Goal: Task Accomplishment & Management: Manage account settings

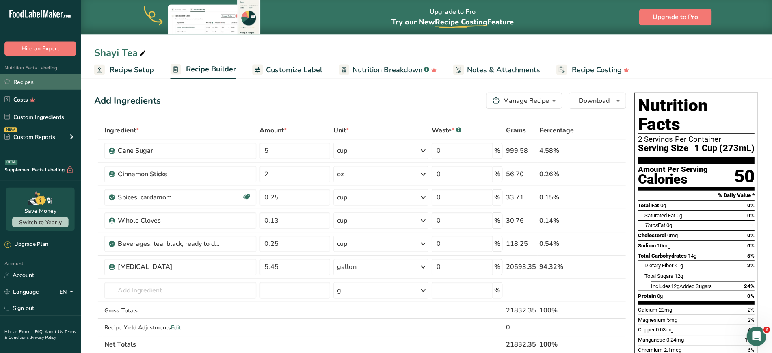
click at [40, 83] on link "Recipes" at bounding box center [40, 81] width 81 height 15
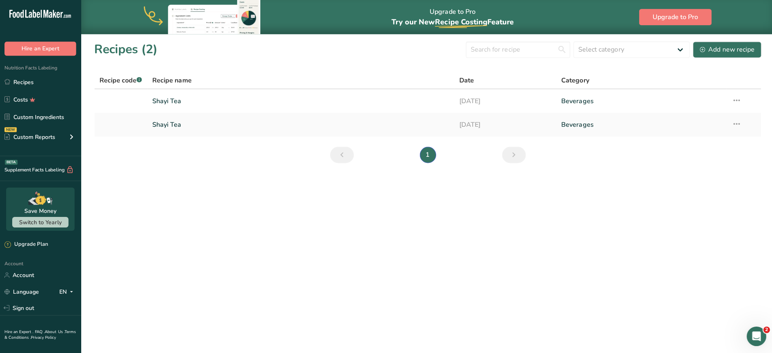
click at [372, 54] on div "Recipes (2) Select category All Baked Goods [GEOGRAPHIC_DATA] Confectionery Coo…" at bounding box center [426, 49] width 664 height 18
click at [732, 101] on icon at bounding box center [734, 100] width 10 height 15
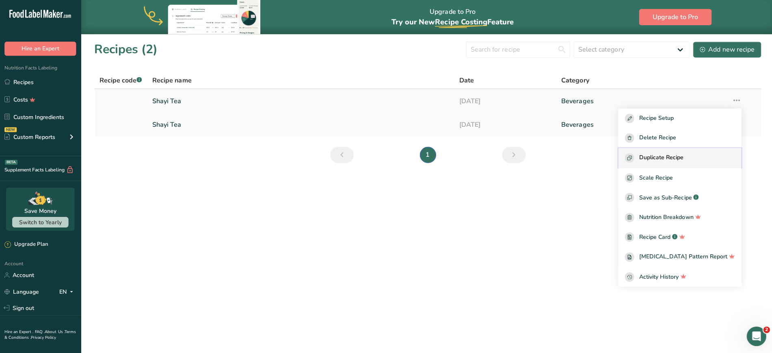
click at [658, 156] on span "Duplicate Recipe" at bounding box center [659, 157] width 44 height 9
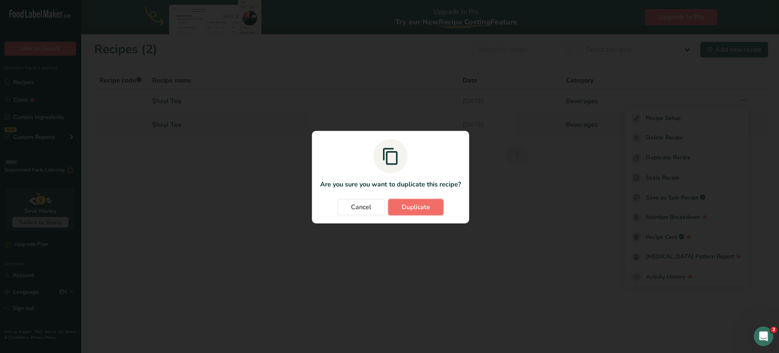
click at [422, 205] on span "Duplicate" at bounding box center [415, 206] width 28 height 10
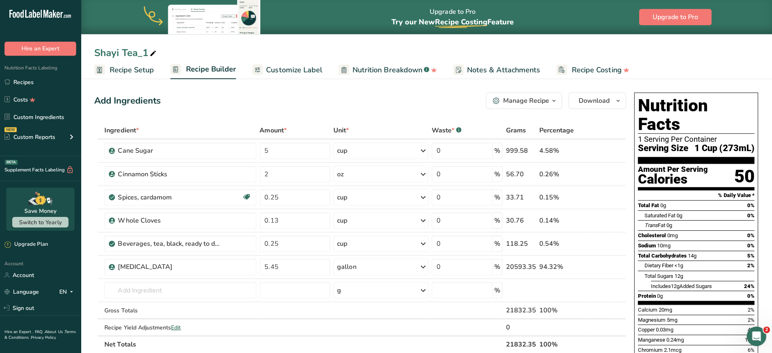
click at [149, 54] on icon at bounding box center [152, 52] width 7 height 11
type input "Shayi Tea - 1/2 Gal."
click at [131, 64] on span "Recipe Setup" at bounding box center [132, 69] width 44 height 11
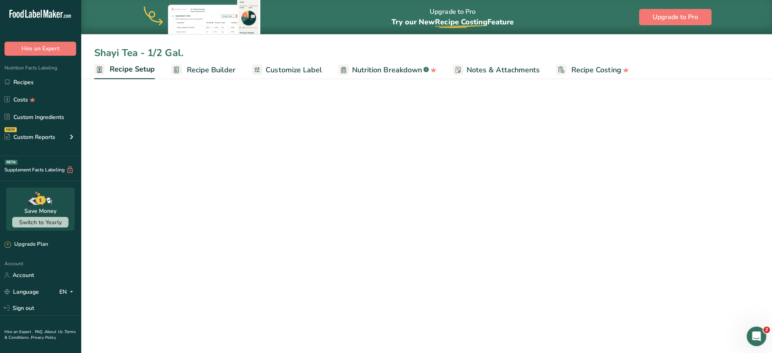
select select "22"
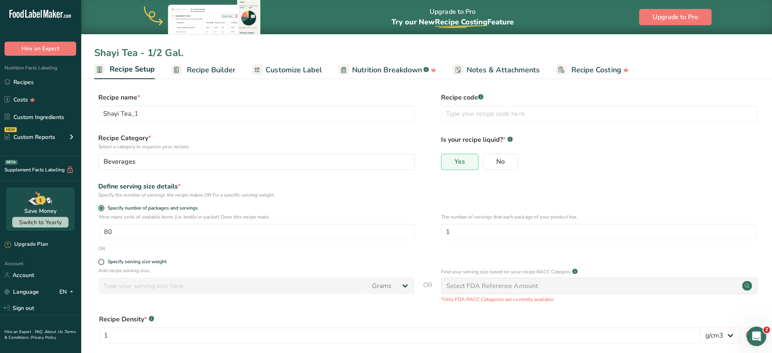
type input "Shayi Tea - 1/2 Gal."
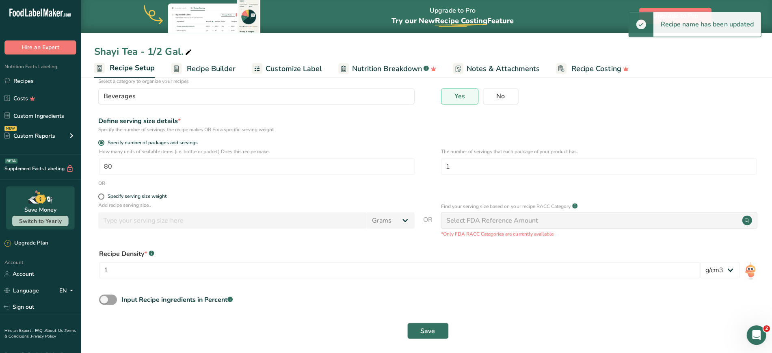
scroll to position [68, 0]
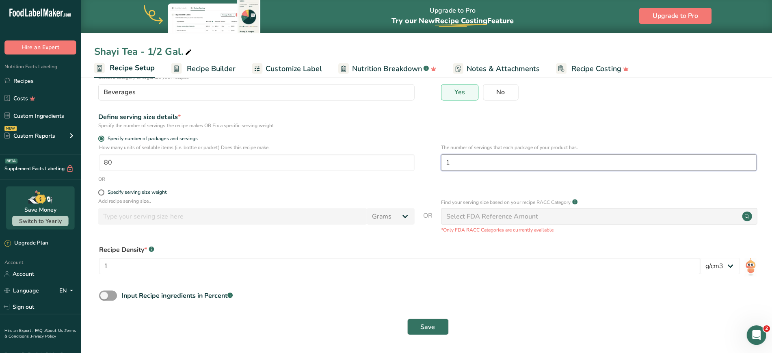
click at [453, 163] on input "1" at bounding box center [597, 163] width 314 height 16
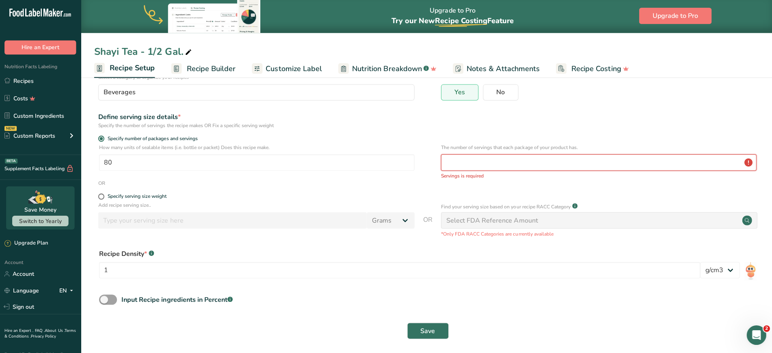
click at [498, 163] on input "number" at bounding box center [597, 163] width 314 height 16
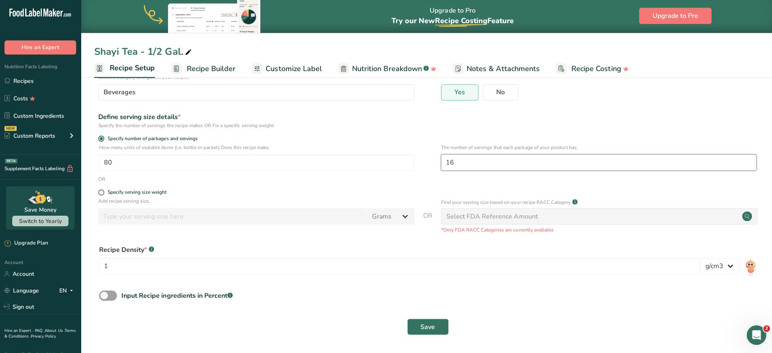
type input "16"
click at [513, 114] on div "Define serving size details * Specify the number of servings the recipe makes O…" at bounding box center [426, 121] width 664 height 17
click at [433, 325] on span "Save" at bounding box center [426, 327] width 15 height 10
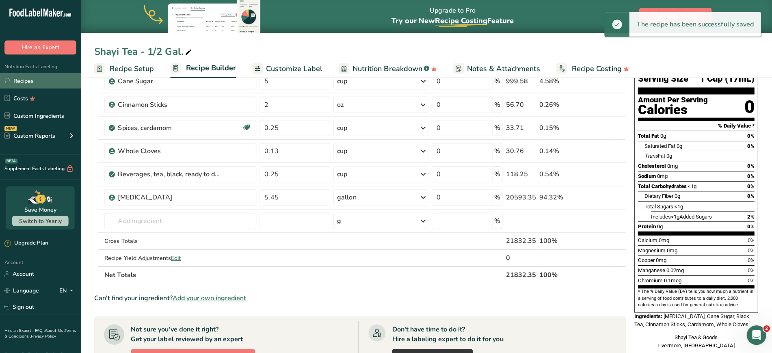
click at [27, 81] on link "Recipes" at bounding box center [40, 81] width 81 height 15
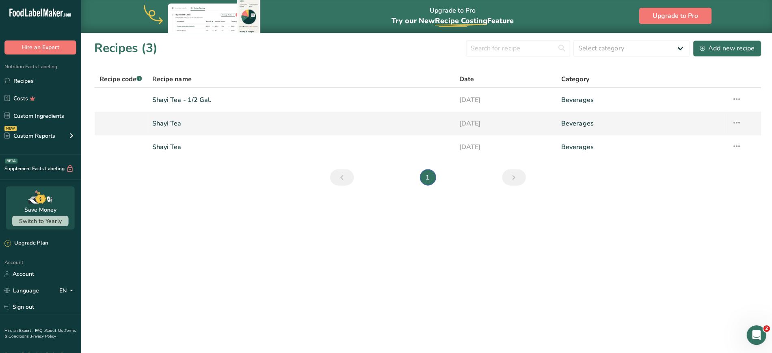
click at [180, 123] on link "Shayi Tea" at bounding box center [300, 124] width 296 height 17
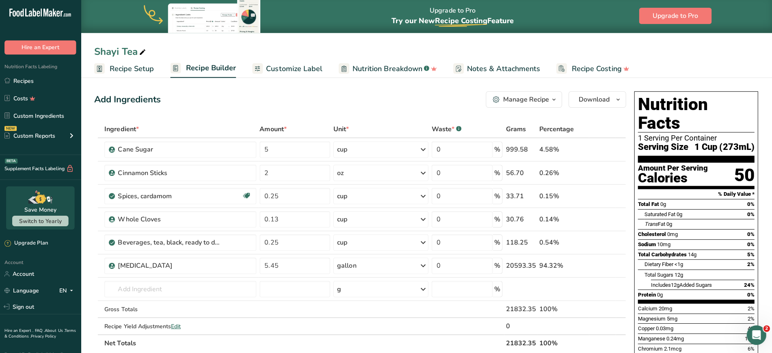
click at [140, 52] on icon at bounding box center [142, 52] width 7 height 11
type input "Shayi Tea - 8oz."
click at [293, 43] on div "Shayi Tea - 8oz. Recipe Setup Recipe Builder Customize Label Nutrition Breakdow…" at bounding box center [426, 39] width 690 height 79
click at [26, 84] on link "Recipes" at bounding box center [40, 81] width 81 height 15
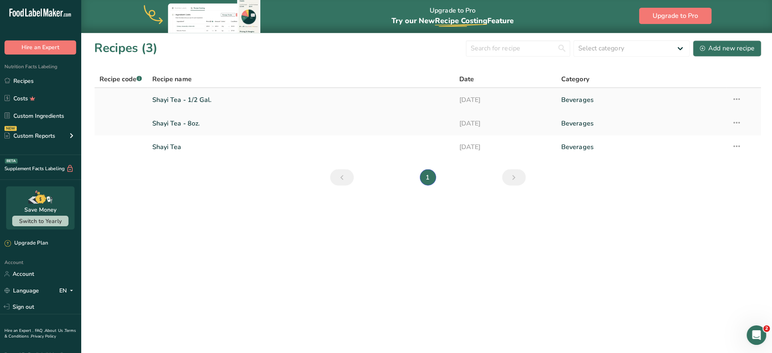
click at [203, 101] on link "Shayi Tea - 1/2 Gal." at bounding box center [300, 100] width 296 height 17
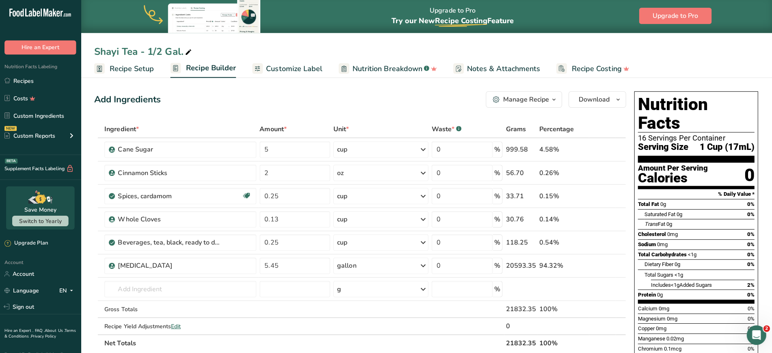
click at [142, 73] on span "Recipe Setup" at bounding box center [132, 69] width 44 height 11
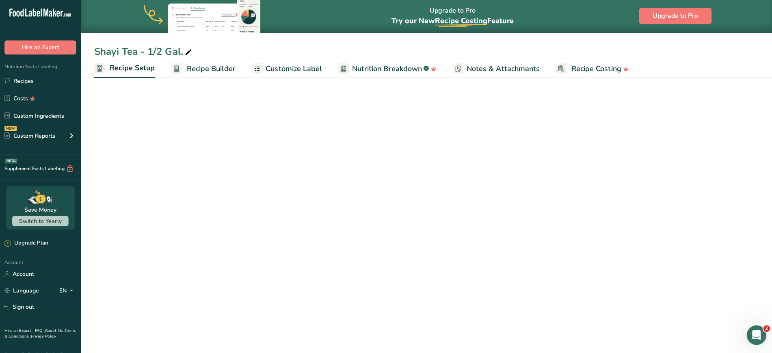
select select "22"
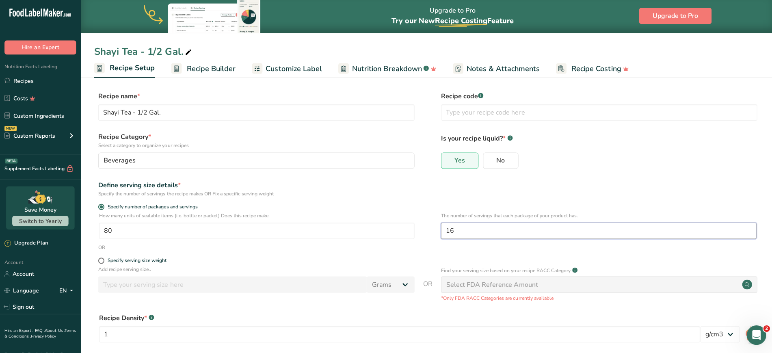
click at [466, 225] on input "16" at bounding box center [597, 231] width 314 height 16
type input "1"
type input "8"
click at [446, 199] on form "Recipe name * Shayi Tea - 1/2 Gal. Recipe code .a-a{fill:#347362;}.b-a{fill:#ff…" at bounding box center [426, 249] width 664 height 315
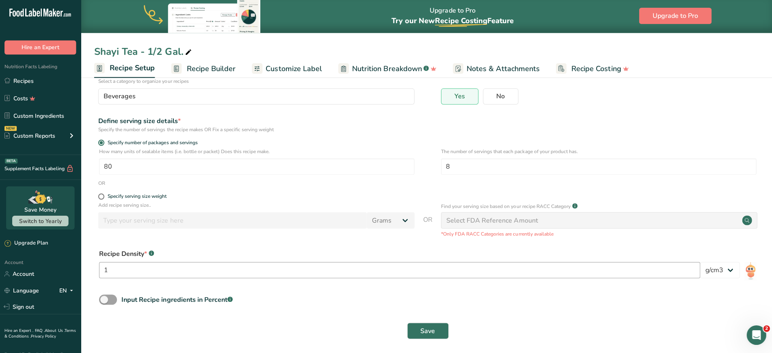
scroll to position [68, 0]
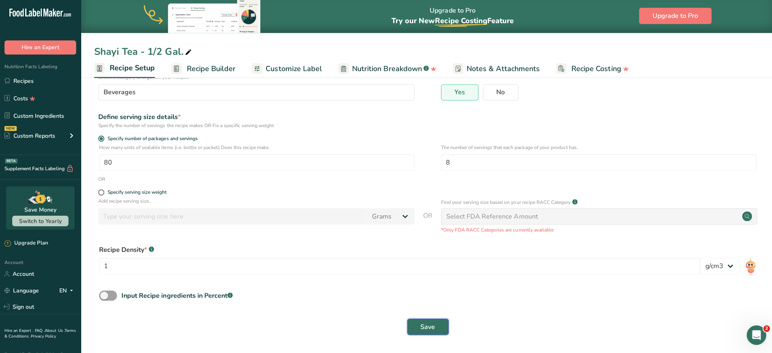
click at [431, 325] on span "Save" at bounding box center [426, 327] width 15 height 10
click at [22, 82] on link "Recipes" at bounding box center [40, 81] width 81 height 15
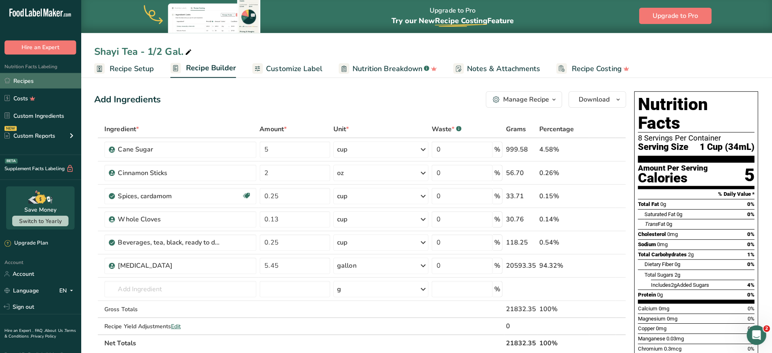
click at [30, 88] on link "Recipes" at bounding box center [40, 81] width 81 height 15
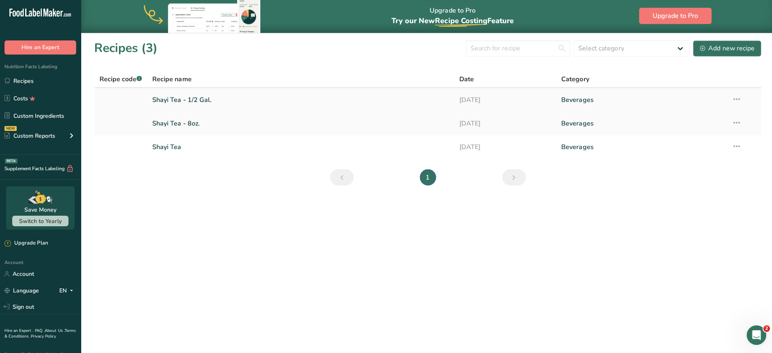
click at [730, 99] on icon at bounding box center [734, 100] width 10 height 15
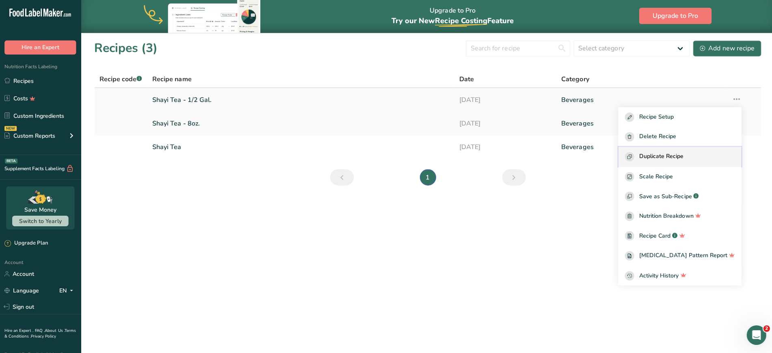
click at [660, 154] on span "Duplicate Recipe" at bounding box center [659, 157] width 44 height 9
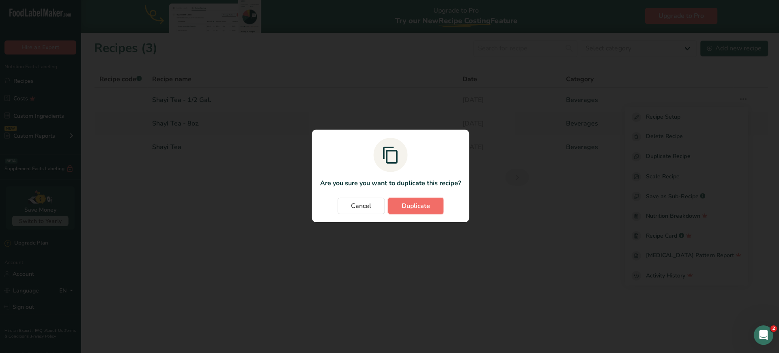
click at [438, 207] on button "Duplicate" at bounding box center [414, 206] width 55 height 16
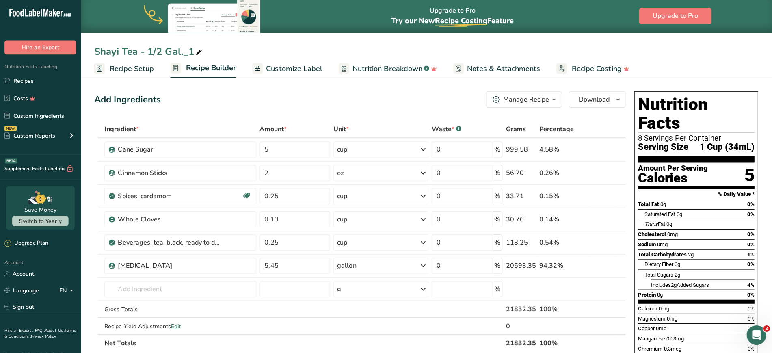
click at [123, 76] on link "Recipe Setup" at bounding box center [124, 69] width 60 height 18
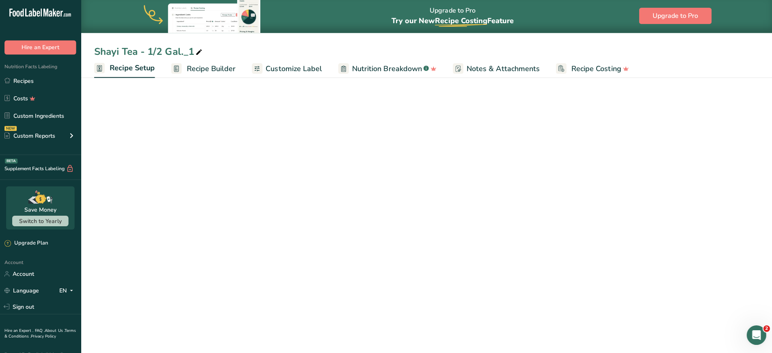
select select "22"
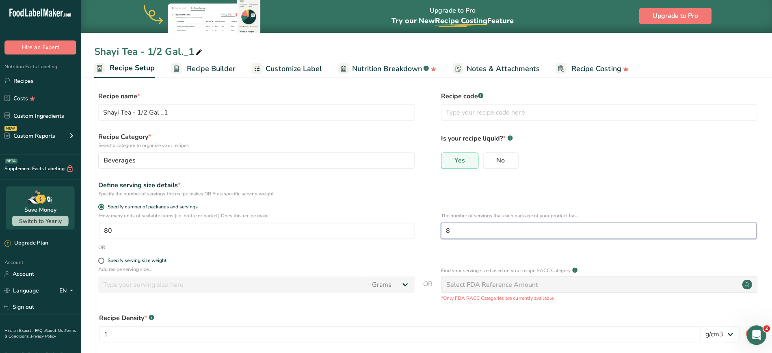
click at [458, 230] on input "8" at bounding box center [597, 231] width 314 height 16
type input "16"
click at [469, 197] on div "Define serving size details * Specify the number of servings the recipe makes O…" at bounding box center [426, 189] width 664 height 17
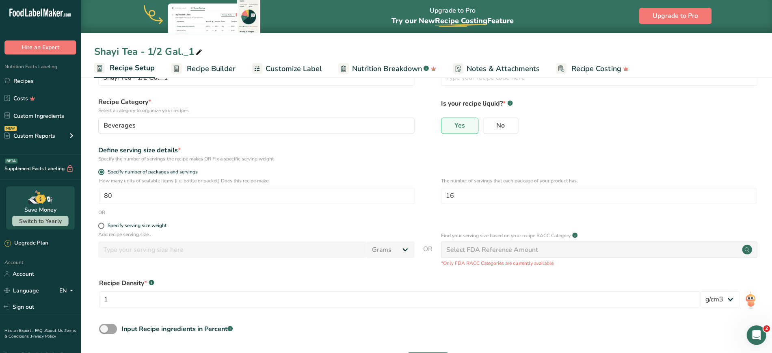
scroll to position [68, 0]
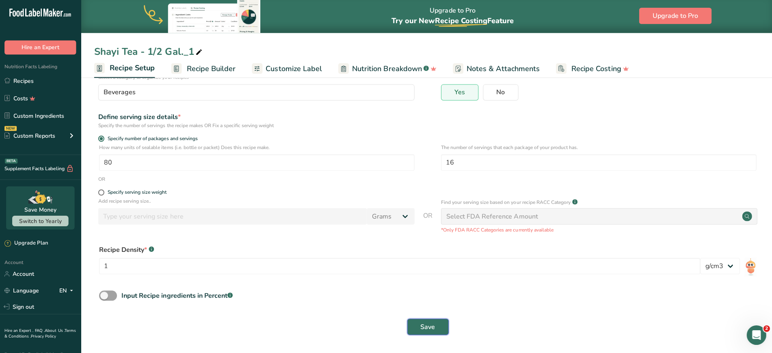
click at [423, 326] on span "Save" at bounding box center [426, 327] width 15 height 10
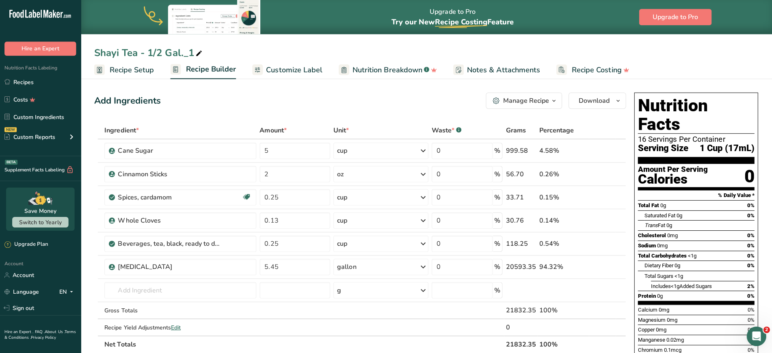
click at [141, 73] on span "Recipe Setup" at bounding box center [132, 69] width 44 height 11
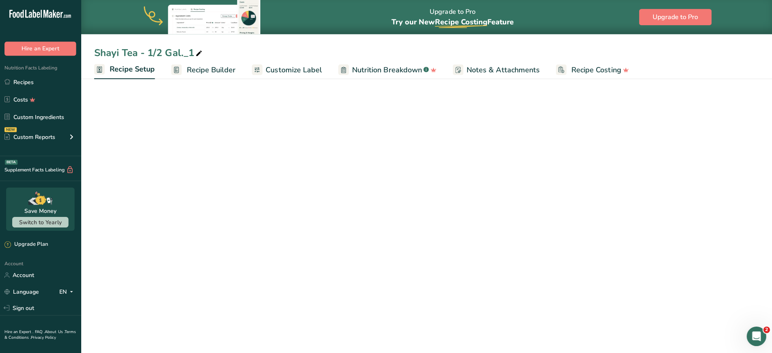
select select "22"
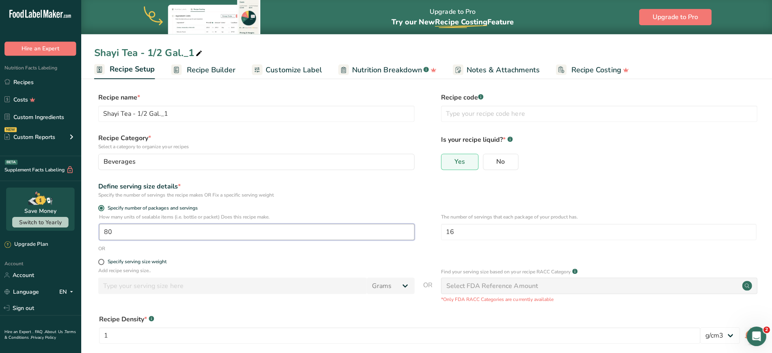
click at [132, 230] on input "80" at bounding box center [256, 231] width 314 height 16
type input "1"
type input "5"
click at [341, 193] on div "Specify the number of servings the recipe makes OR Fix a specific serving weight" at bounding box center [255, 193] width 315 height 7
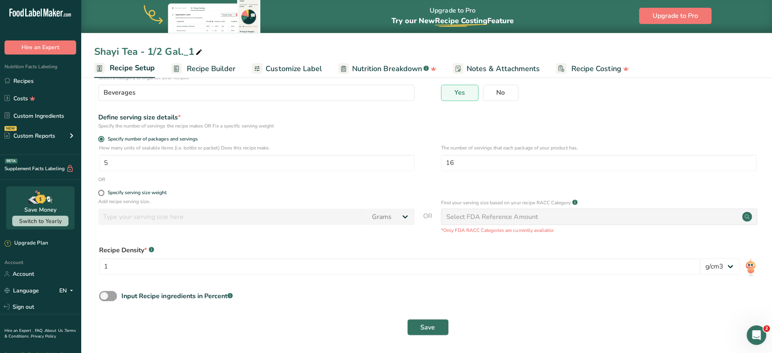
scroll to position [68, 0]
click at [420, 324] on span "Save" at bounding box center [426, 327] width 15 height 10
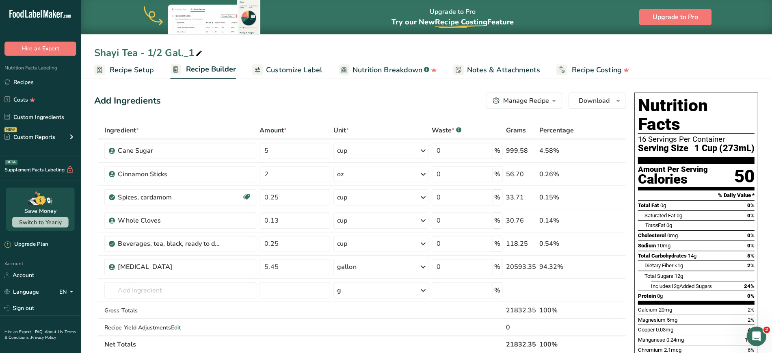
click at [154, 54] on div "Shayi Tea - 1/2 Gal._1" at bounding box center [148, 52] width 109 height 15
drag, startPoint x: 151, startPoint y: 52, endPoint x: 164, endPoint y: 55, distance: 14.3
click at [164, 55] on input "Shayi Tea - 1/2 Gal._1" at bounding box center [426, 52] width 664 height 15
click at [196, 45] on input "Shayi Tea - 1 Gal." at bounding box center [426, 52] width 664 height 15
type input "Shayi Tea - 1 Gal."
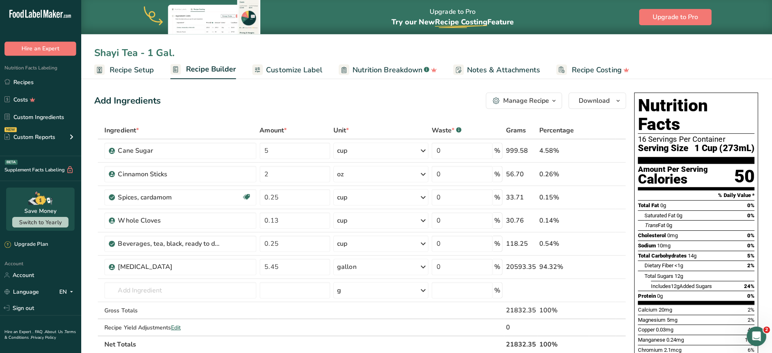
click at [423, 39] on div "Shayi Tea - 1 Gal. Recipe Setup Recipe Builder Customize Label Nutrition Breakd…" at bounding box center [426, 39] width 690 height 79
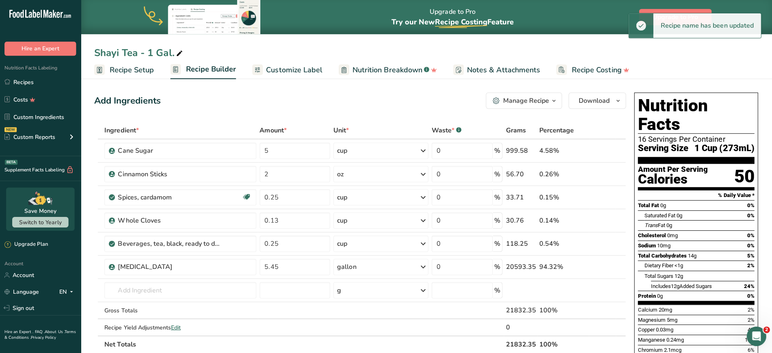
click at [576, 50] on div "Shayi Tea - 1 Gal." at bounding box center [426, 52] width 690 height 15
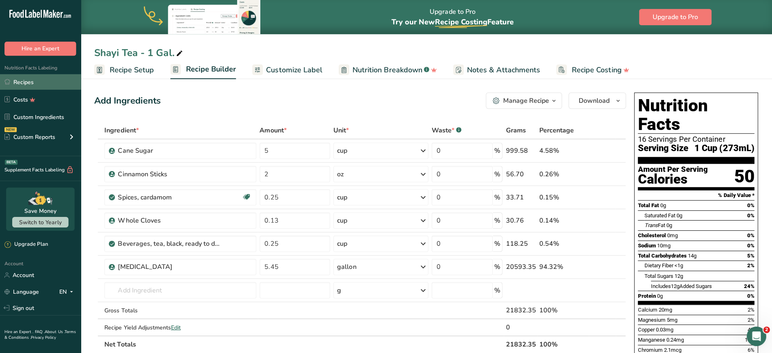
click at [29, 79] on link "Recipes" at bounding box center [40, 81] width 81 height 15
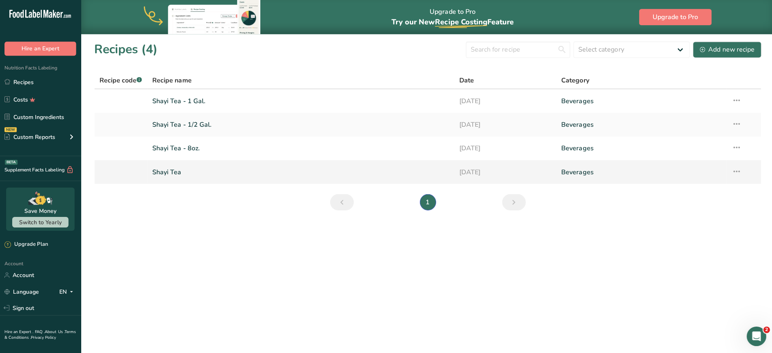
click at [185, 172] on link "Shayi Tea" at bounding box center [300, 171] width 296 height 17
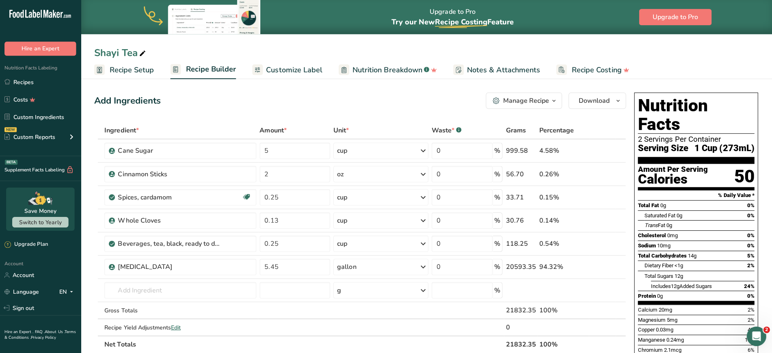
click at [144, 52] on icon at bounding box center [142, 52] width 7 height 11
type input "Shayi Tea - 16oz."
click at [303, 35] on div "Shayi Tea - 16oz. Recipe Setup Recipe Builder Customize Label Nutrition Breakdo…" at bounding box center [426, 39] width 690 height 79
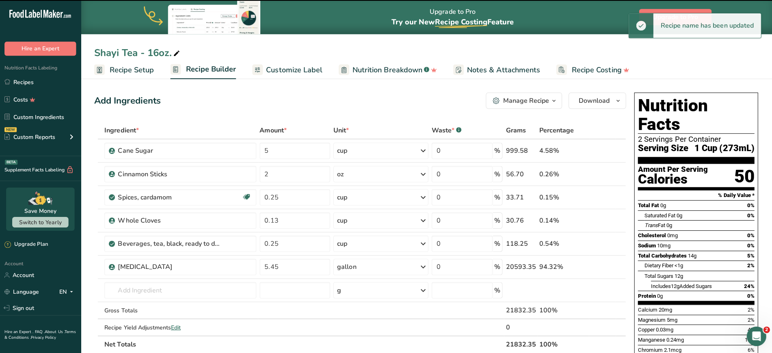
click at [609, 40] on div "Shayi Tea - 16oz. Recipe Setup Recipe Builder Customize Label Nutrition Breakdo…" at bounding box center [426, 39] width 690 height 79
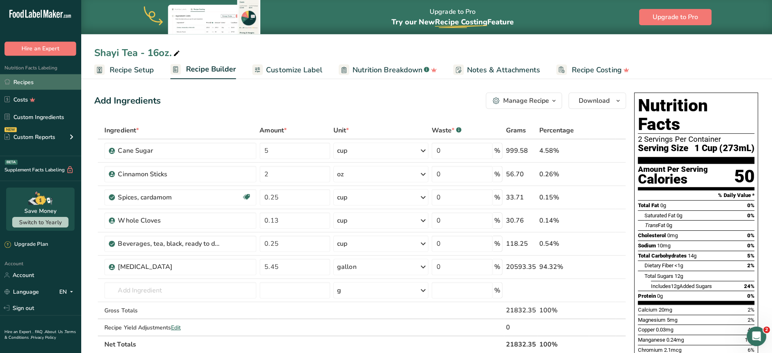
click at [23, 80] on link "Recipes" at bounding box center [40, 81] width 81 height 15
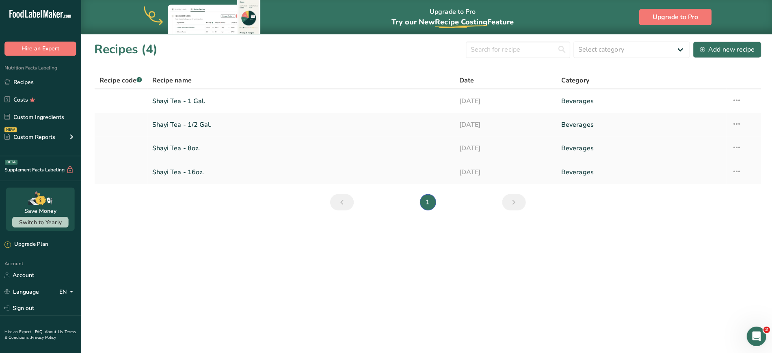
click at [731, 147] on icon at bounding box center [734, 147] width 10 height 15
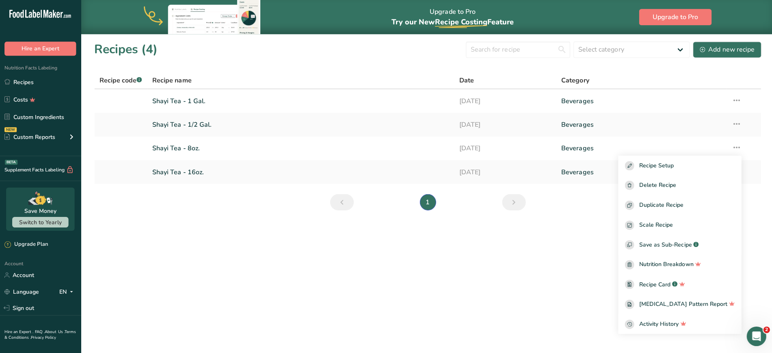
click at [456, 279] on main "Upgrade to Pro Try our New Recipe Costing .a-29{fill:none;stroke-linecap:round;…" at bounding box center [386, 176] width 772 height 353
